Goal: Task Accomplishment & Management: Manage account settings

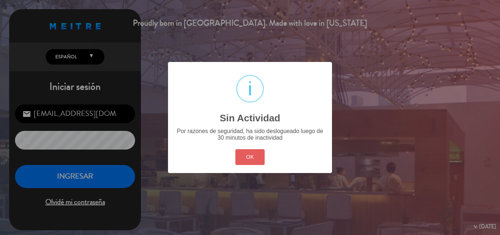
click at [254, 154] on button "OK" at bounding box center [250, 157] width 30 height 16
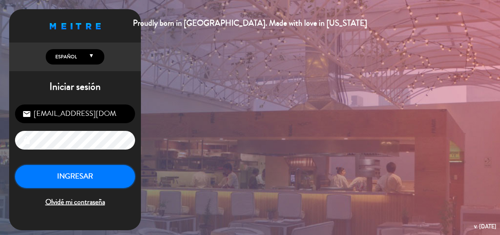
click at [111, 173] on button "INGRESAR" at bounding box center [75, 176] width 120 height 23
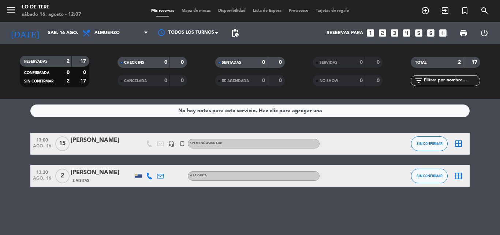
click at [108, 138] on div "[PERSON_NAME]" at bounding box center [102, 140] width 62 height 10
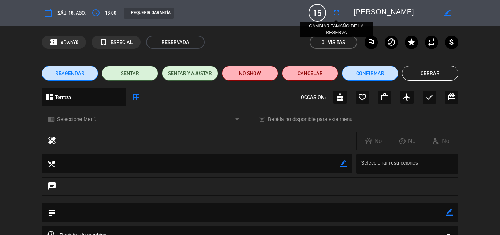
click at [338, 12] on icon "fullscreen" at bounding box center [336, 12] width 9 height 9
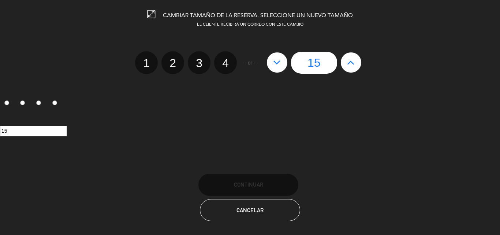
click at [269, 63] on button at bounding box center [277, 62] width 21 height 20
type input "14"
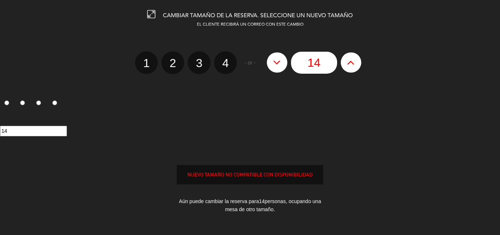
click at [269, 63] on button at bounding box center [277, 62] width 21 height 20
type input "13"
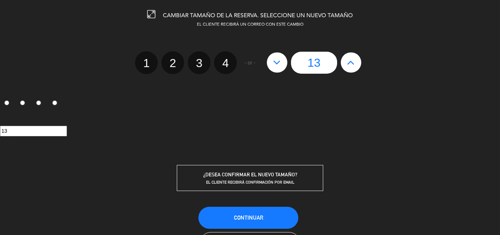
click at [269, 63] on button at bounding box center [277, 62] width 21 height 20
type input "12"
click at [266, 217] on button "Continuar" at bounding box center [248, 218] width 100 height 22
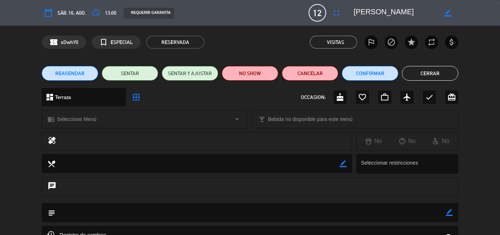
click at [446, 71] on button "Cerrar" at bounding box center [430, 73] width 56 height 15
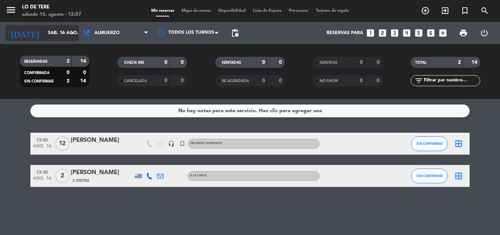
click at [67, 34] on input "sáb. 16 ago." at bounding box center [75, 33] width 62 height 12
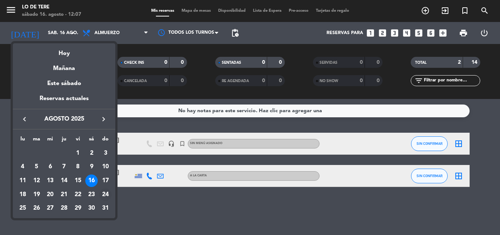
click at [103, 193] on div "24" at bounding box center [105, 194] width 12 height 12
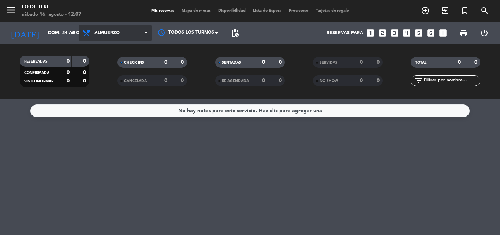
click at [117, 36] on span "Almuerzo" at bounding box center [115, 33] width 73 height 16
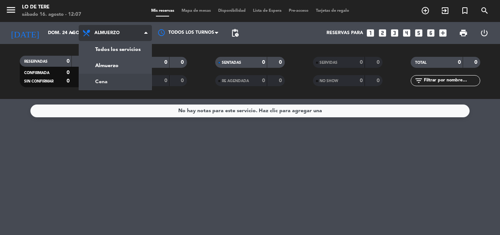
click at [123, 80] on div "menu Lo de [PERSON_NAME][DATE] 16. agosto - 12:07 Mis reservas Mapa de mesas Di…" at bounding box center [250, 49] width 500 height 99
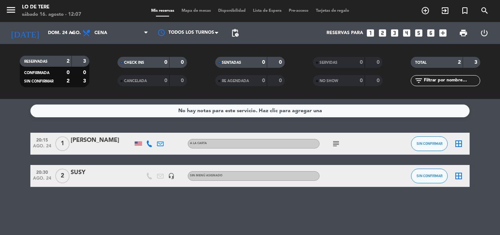
click at [80, 173] on div "SUSY" at bounding box center [102, 173] width 62 height 10
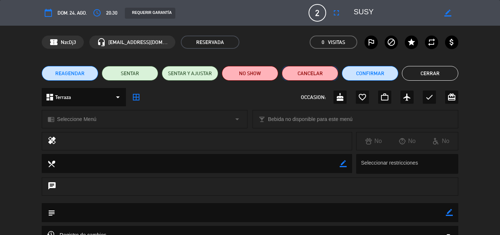
click at [316, 72] on button "Cancelar" at bounding box center [310, 73] width 56 height 15
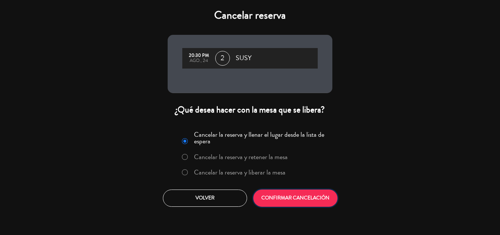
click at [295, 188] on div "Cancelar la reserva y llenar el lugar desde la lista de espera Cancelar la rese…" at bounding box center [250, 167] width 176 height 89
drag, startPoint x: 281, startPoint y: 199, endPoint x: 289, endPoint y: 176, distance: 24.0
click at [281, 197] on button "CONFIRMAR CANCELACIÓN" at bounding box center [295, 197] width 84 height 17
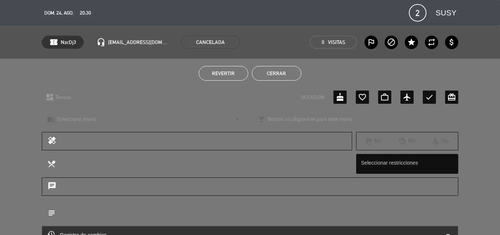
click at [294, 66] on div "Revertir Cerrar" at bounding box center [250, 73] width 500 height 29
click at [290, 72] on button "Cerrar" at bounding box center [276, 73] width 49 height 15
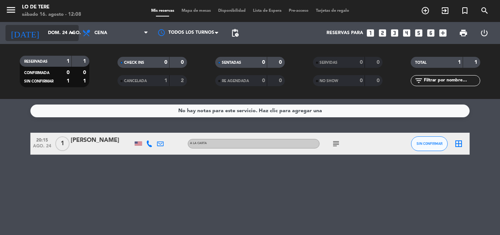
click at [77, 29] on input "dom. 24 ago." at bounding box center [75, 33] width 62 height 12
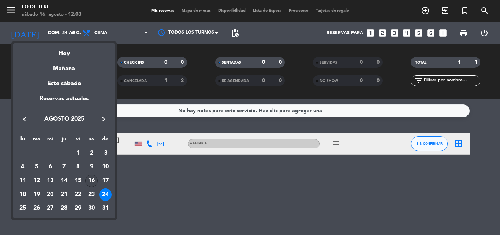
click at [92, 181] on div "16" at bounding box center [91, 180] width 12 height 12
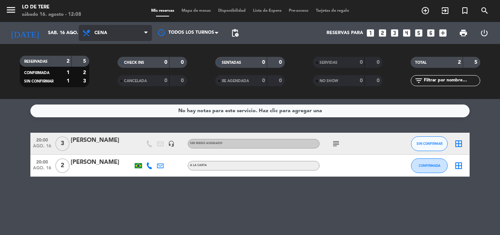
click at [115, 36] on span "Cena" at bounding box center [115, 33] width 73 height 16
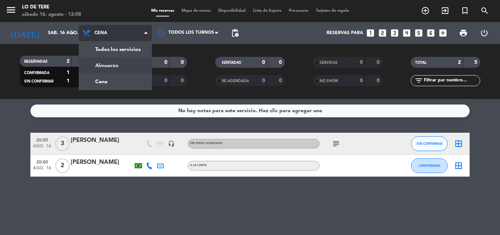
click at [113, 66] on div "menu Lo de [PERSON_NAME][DATE] 16. agosto - 12:08 Mis reservas Mapa de mesas Di…" at bounding box center [250, 49] width 500 height 99
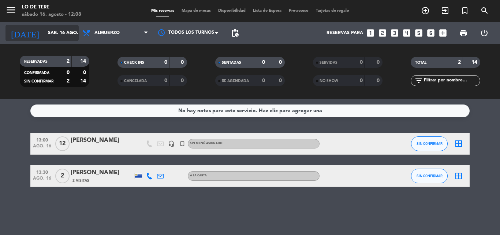
click at [44, 36] on input "sáb. 16 ago." at bounding box center [75, 33] width 62 height 12
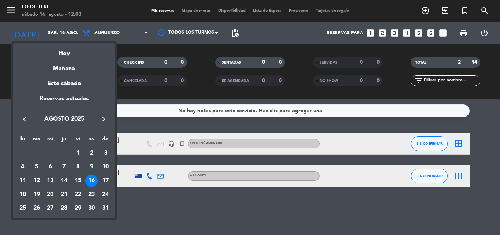
click at [21, 205] on div "25" at bounding box center [22, 208] width 12 height 12
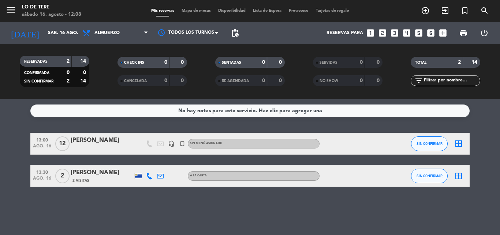
type input "lun. 25 ago."
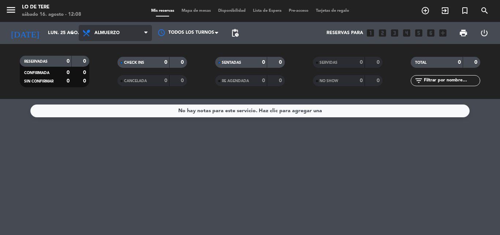
click at [123, 32] on span "Almuerzo" at bounding box center [115, 33] width 73 height 16
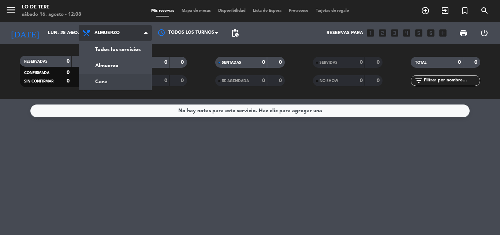
click at [93, 80] on div "menu Lo de [PERSON_NAME][DATE] 16. agosto - 12:08 Mis reservas Mapa de mesas Di…" at bounding box center [250, 49] width 500 height 99
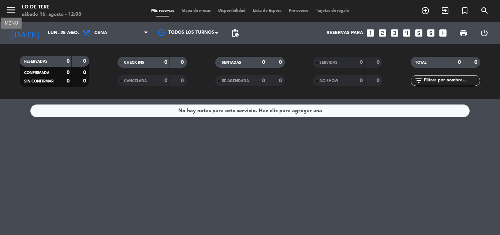
click at [15, 4] on icon "menu" at bounding box center [10, 9] width 11 height 11
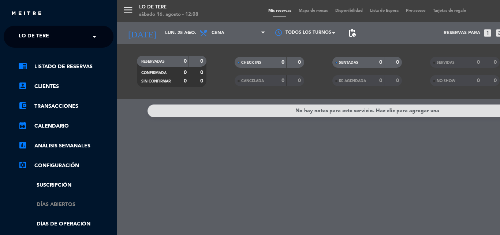
click at [68, 208] on link "Días abiertos" at bounding box center [65, 204] width 95 height 8
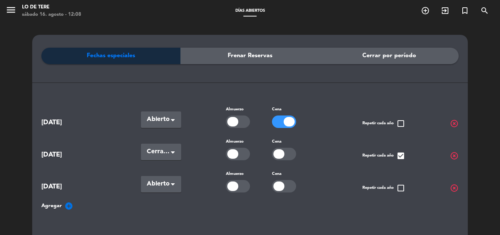
click at [69, 207] on icon "add_circle" at bounding box center [68, 205] width 9 height 9
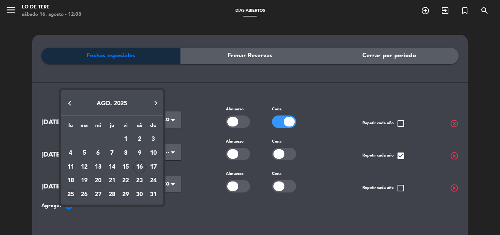
click at [75, 191] on div "25" at bounding box center [70, 194] width 12 height 12
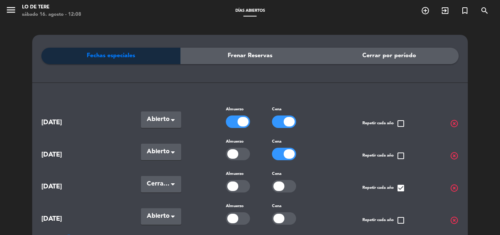
click at [245, 123] on div at bounding box center [243, 122] width 11 height 10
click at [291, 123] on div at bounding box center [289, 122] width 11 height 10
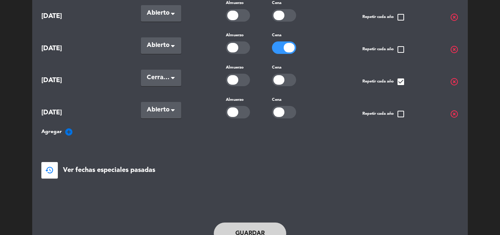
scroll to position [142, 0]
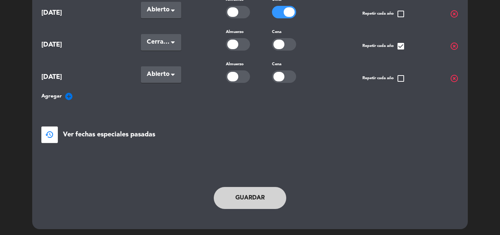
click at [243, 196] on button "Guardar" at bounding box center [250, 198] width 72 height 22
